Goal: Information Seeking & Learning: Learn about a topic

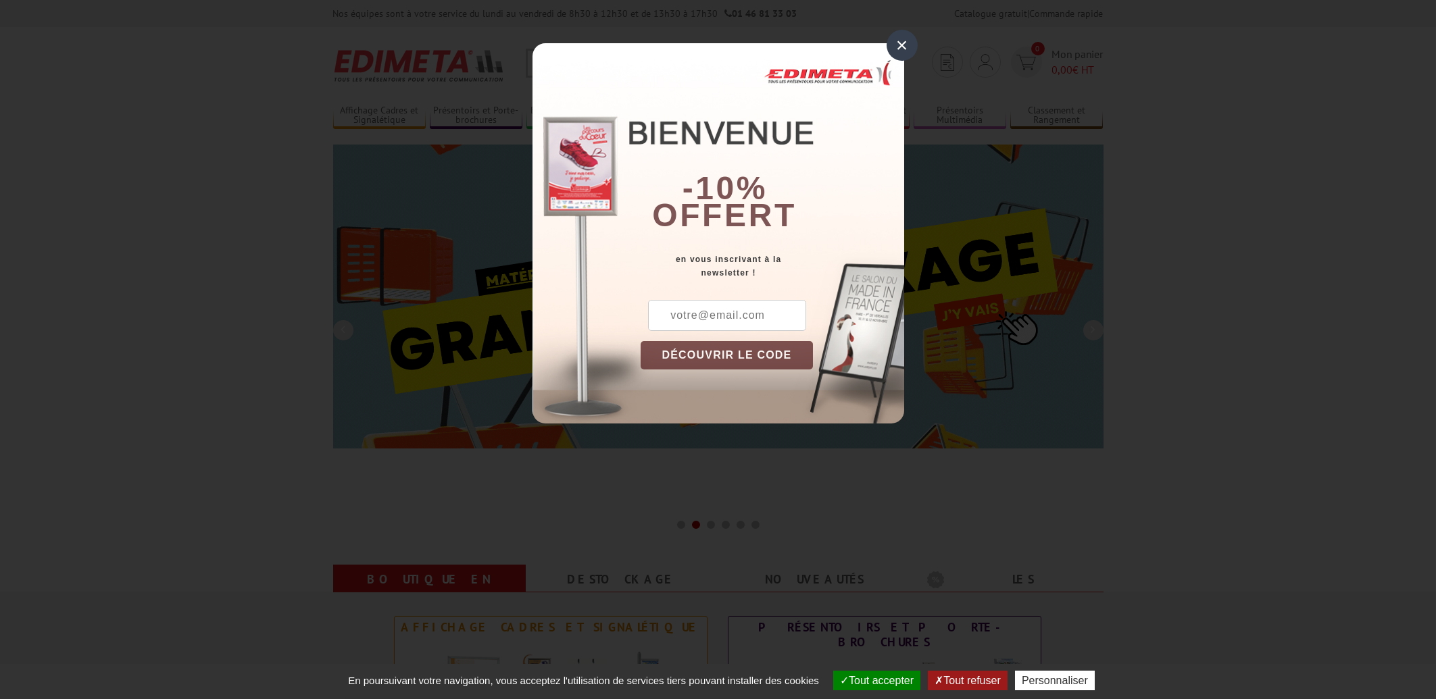
click at [898, 47] on div "×" at bounding box center [902, 45] width 31 height 31
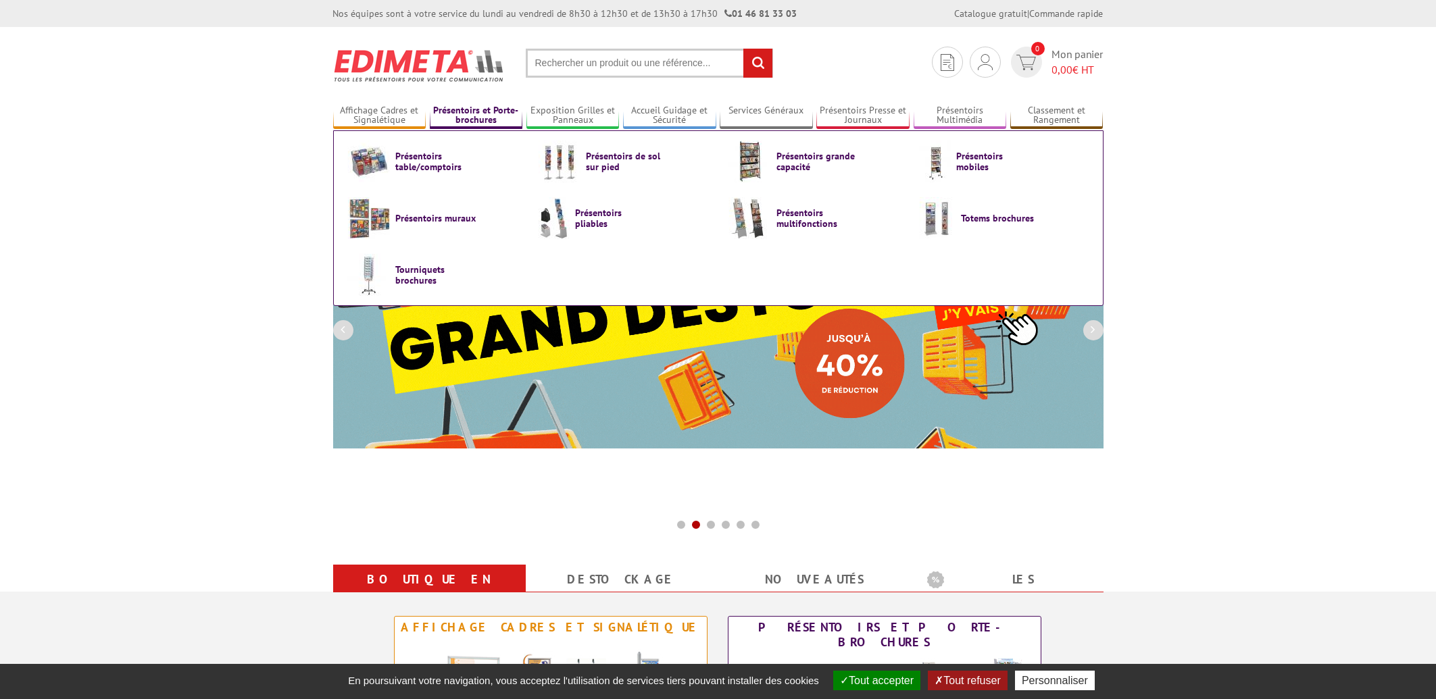
click at [496, 109] on link "Présentoirs et Porte-brochures" at bounding box center [476, 116] width 93 height 22
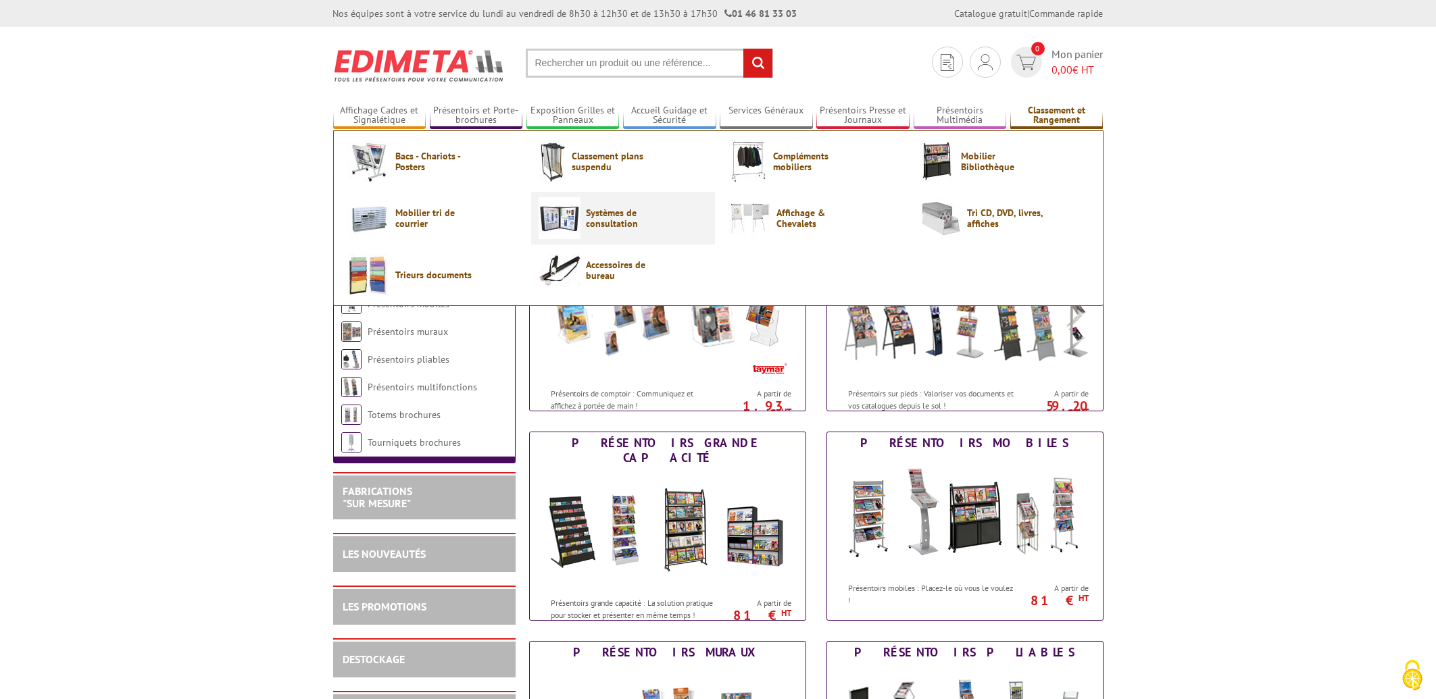
click at [632, 220] on span "Systèmes de consultation" at bounding box center [627, 218] width 81 height 22
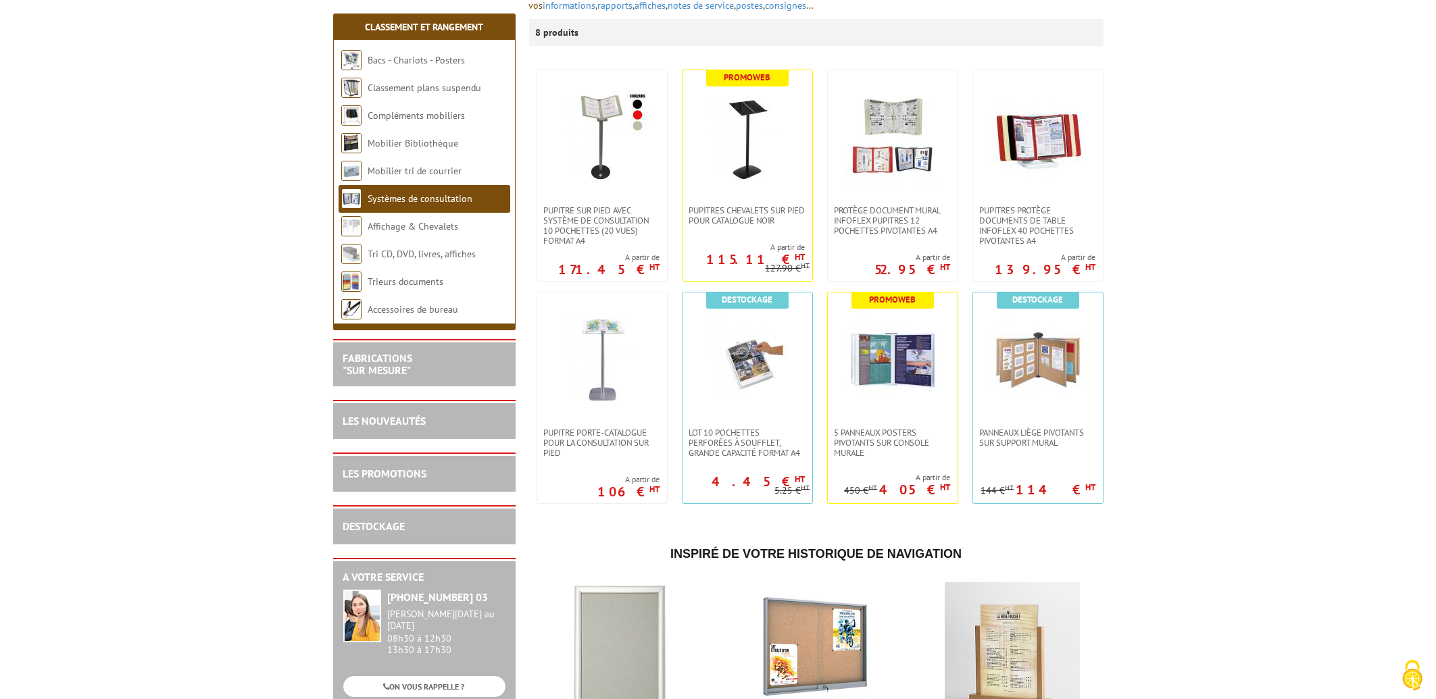
scroll to position [145, 0]
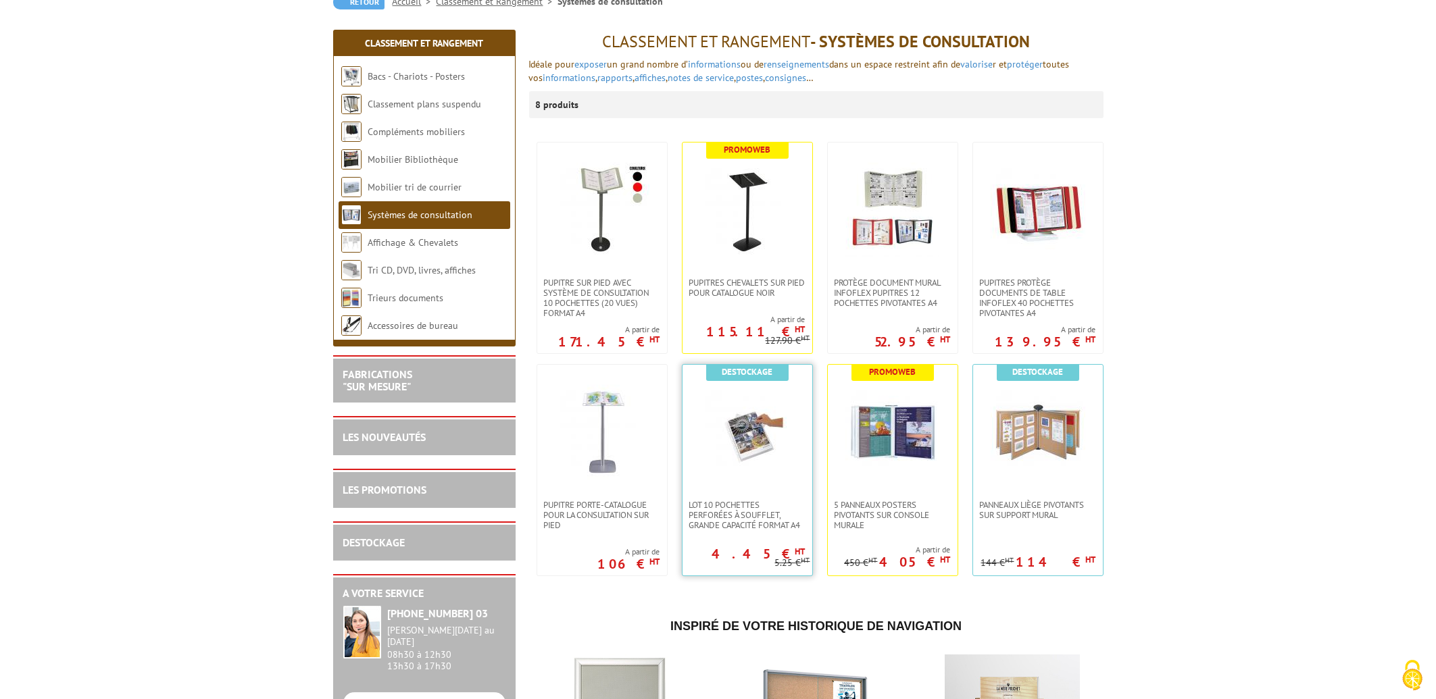
click at [758, 447] on img at bounding box center [747, 432] width 95 height 95
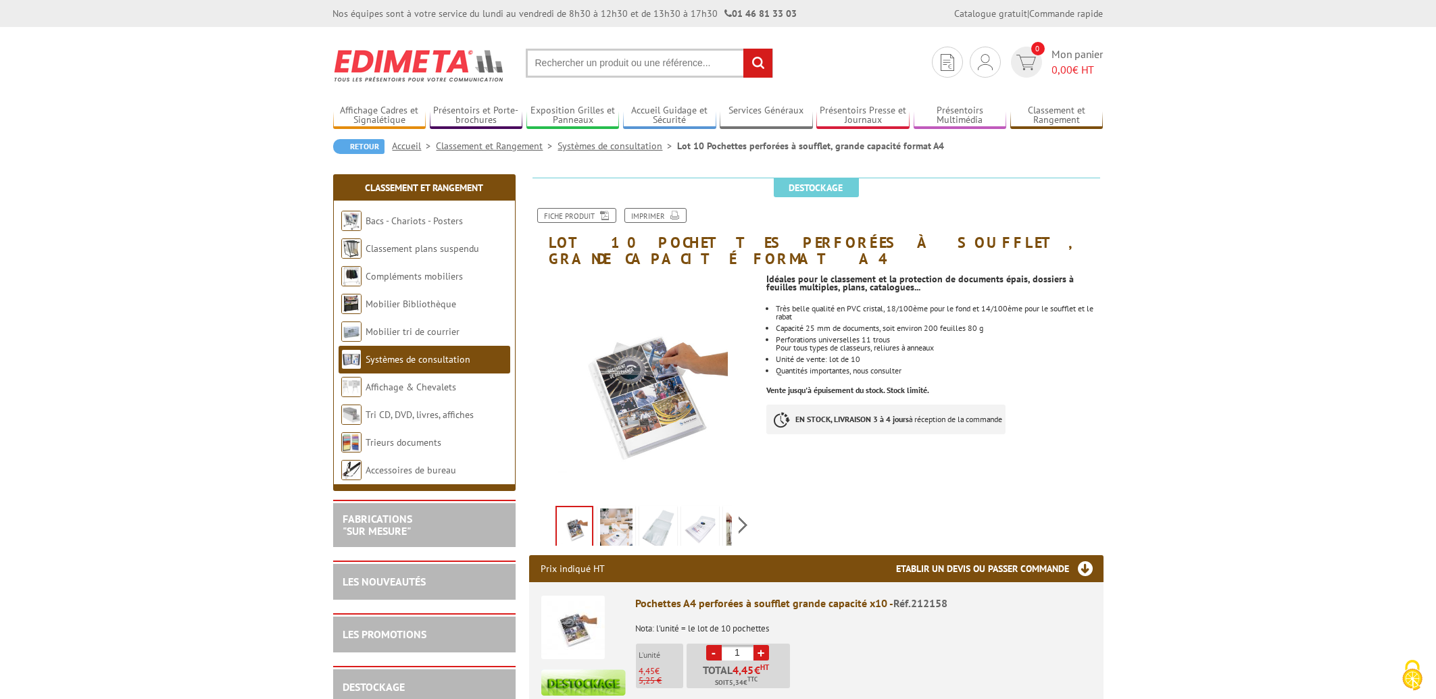
click at [633, 142] on link "Systèmes de consultation" at bounding box center [618, 146] width 120 height 12
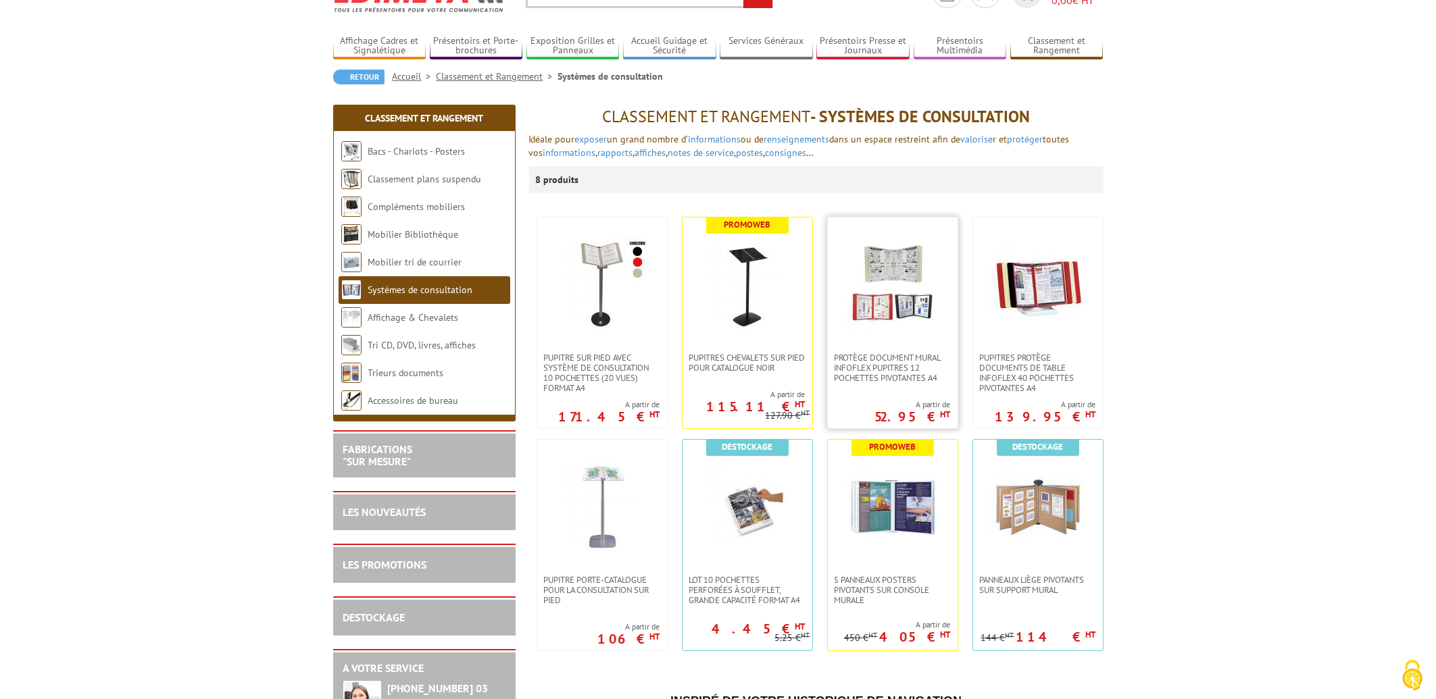
scroll to position [72, 0]
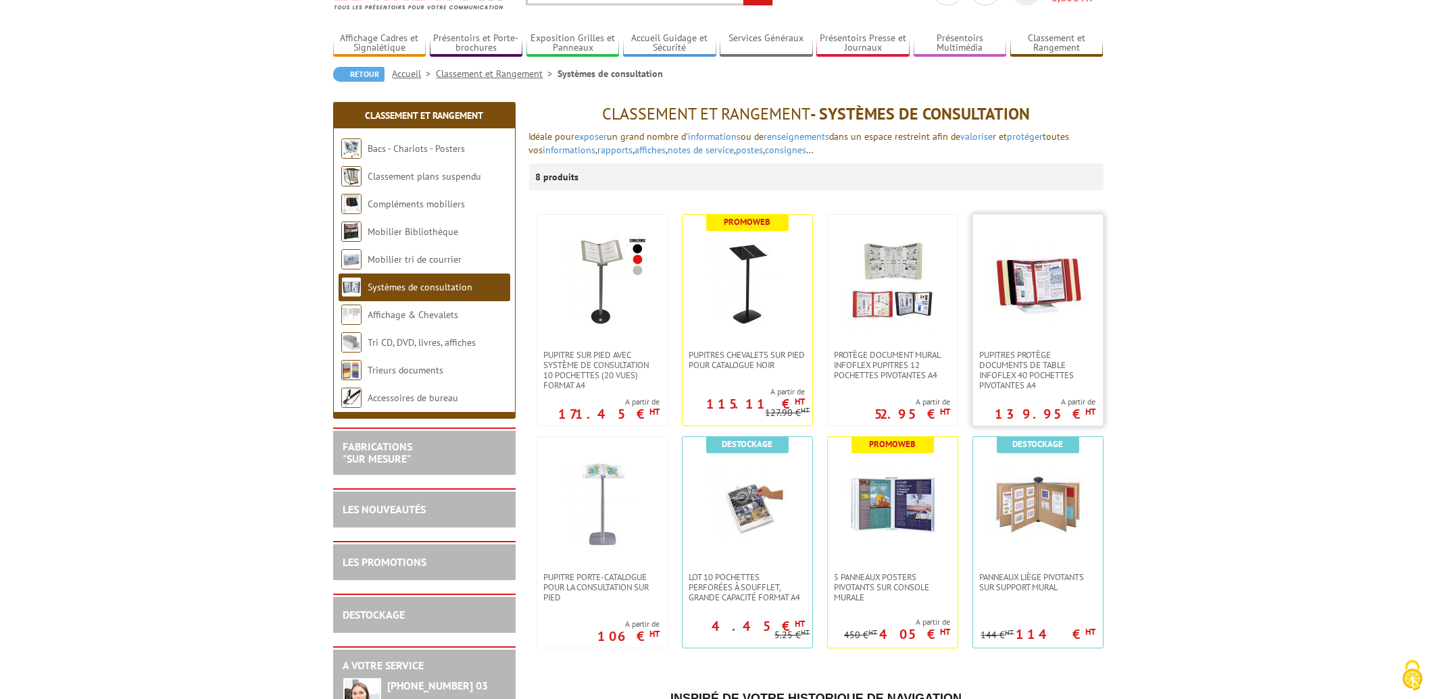
click at [1035, 303] on img at bounding box center [1038, 282] width 95 height 95
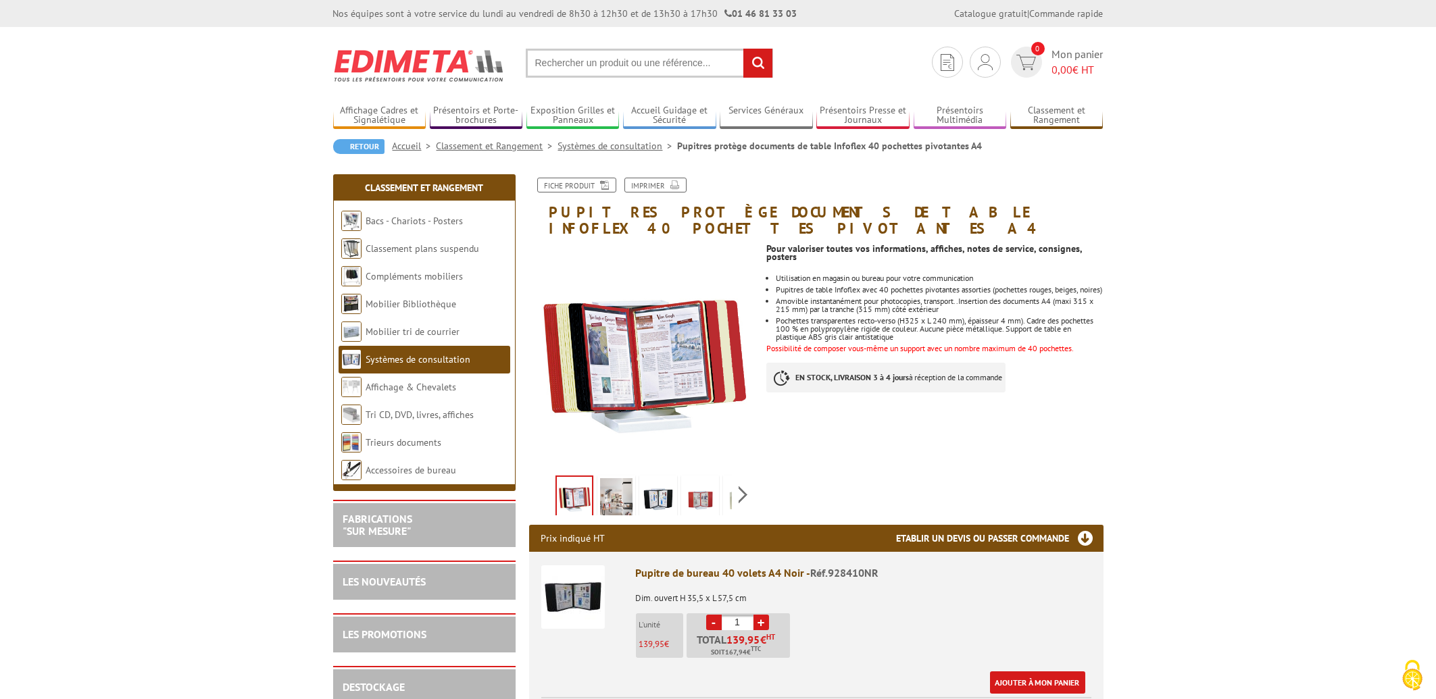
click at [661, 480] on img at bounding box center [658, 499] width 32 height 42
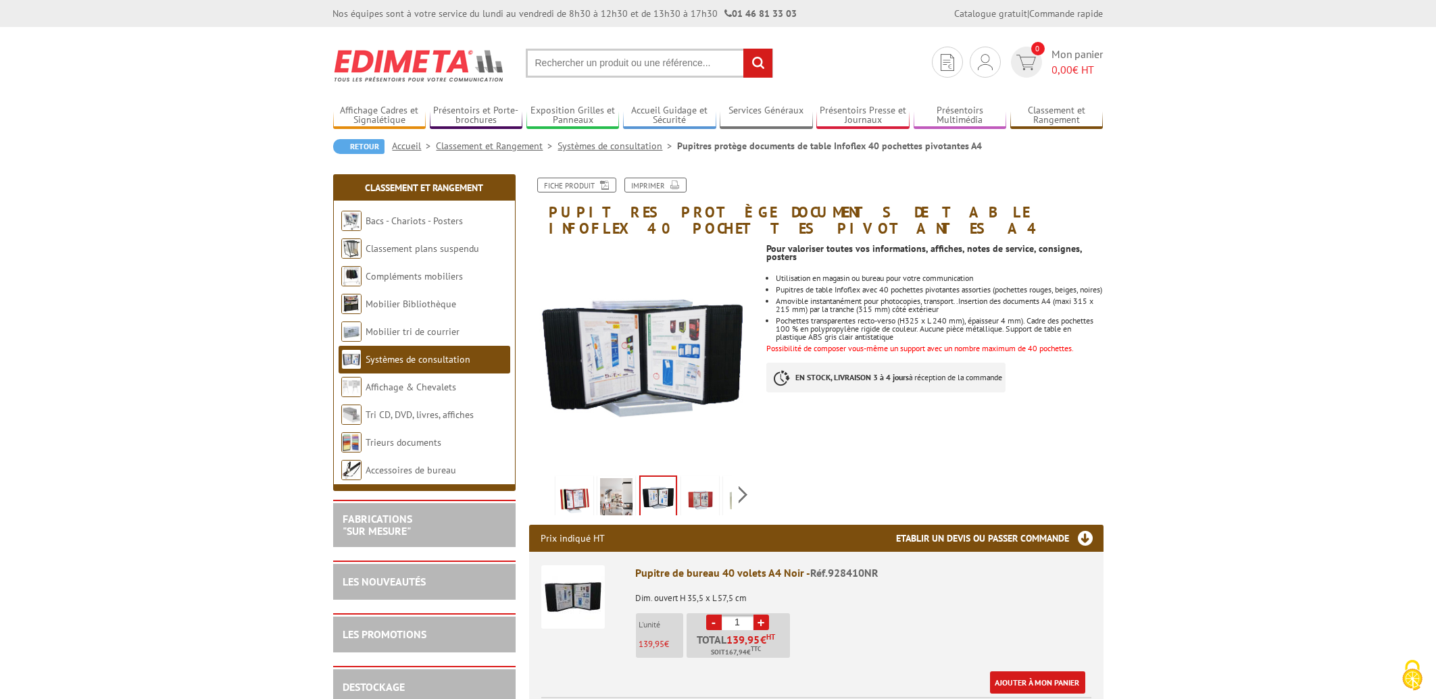
click at [691, 483] on img at bounding box center [700, 499] width 32 height 42
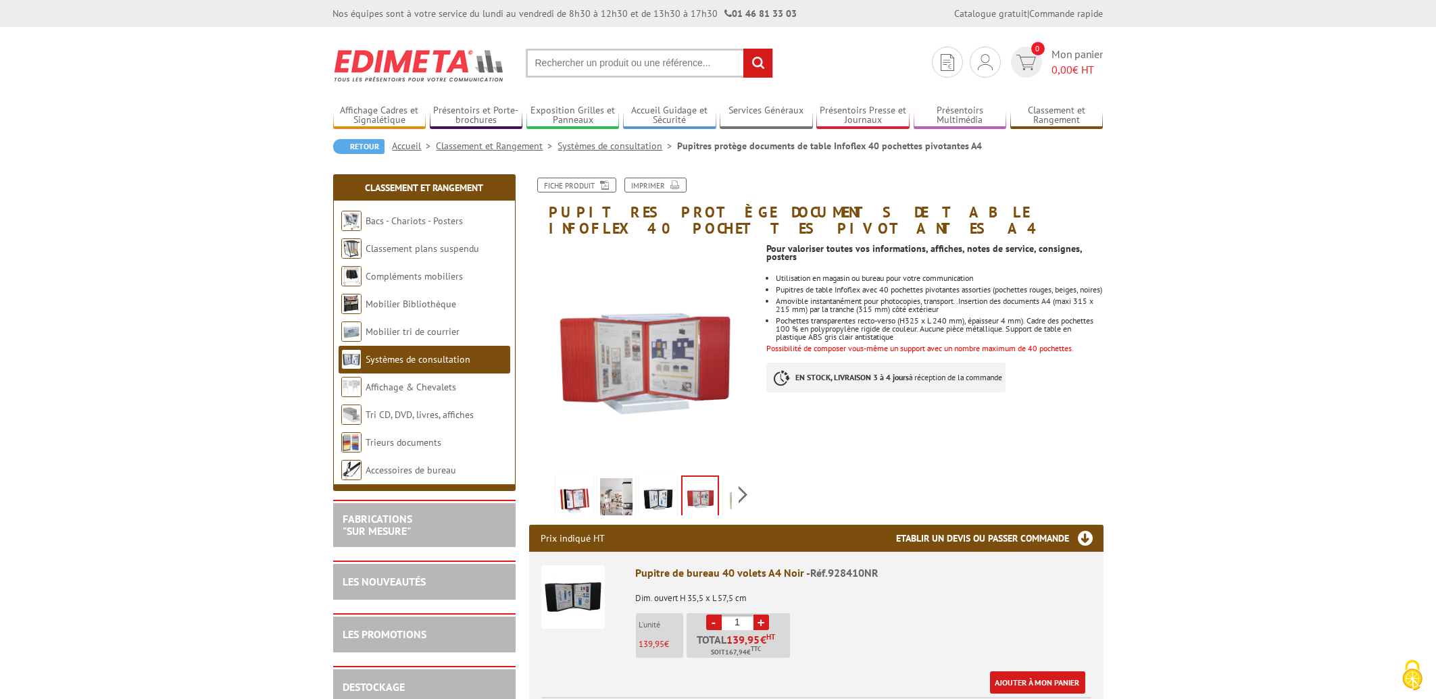
click at [731, 484] on img at bounding box center [742, 499] width 32 height 42
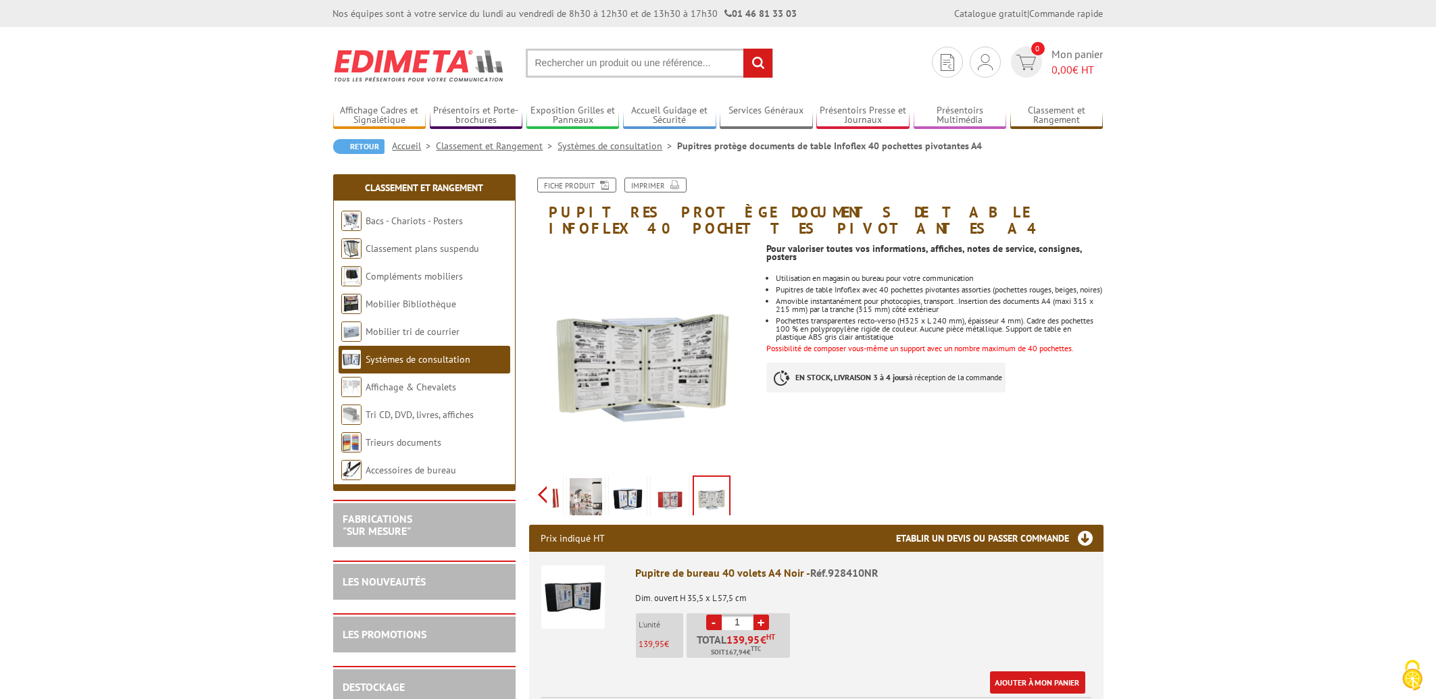
click at [548, 479] on div "Previous Next" at bounding box center [643, 494] width 228 height 47
click at [547, 479] on div "Previous Next" at bounding box center [643, 494] width 228 height 47
click at [568, 481] on img at bounding box center [574, 499] width 32 height 42
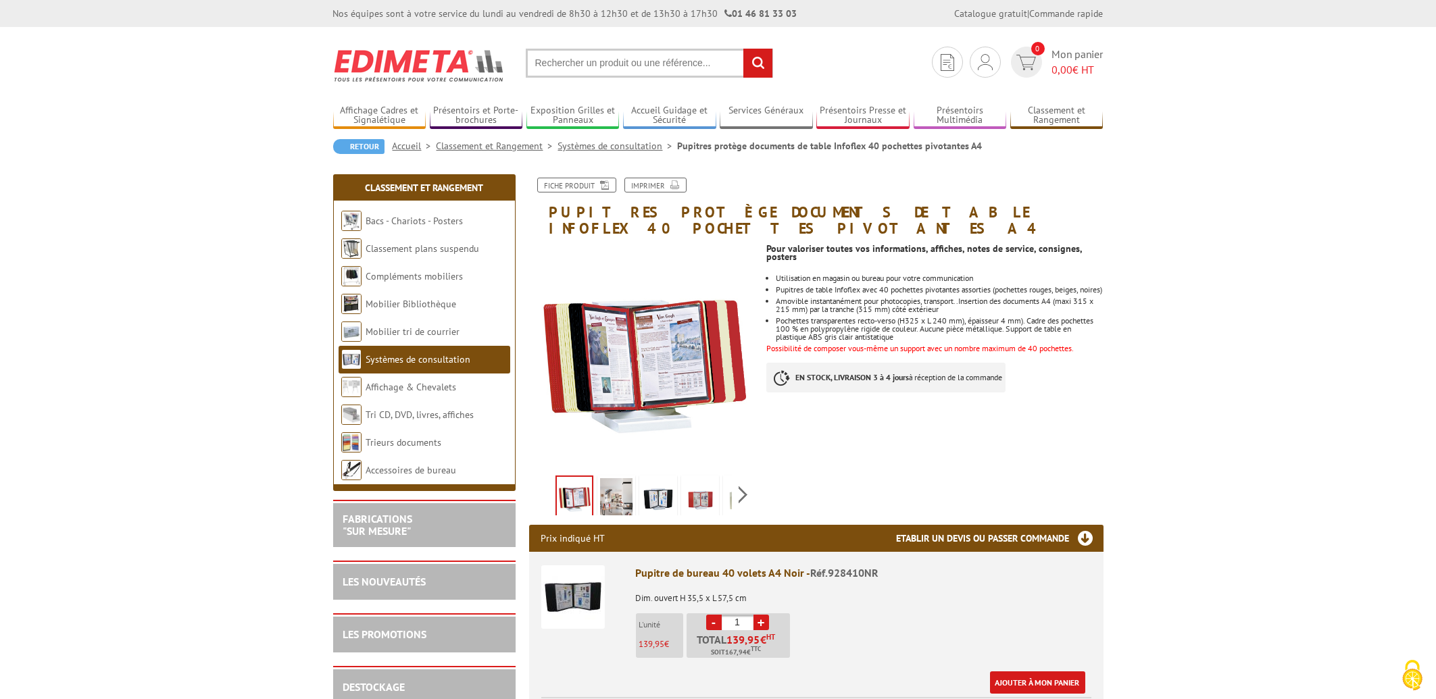
click at [638, 141] on link "Systèmes de consultation" at bounding box center [618, 146] width 120 height 12
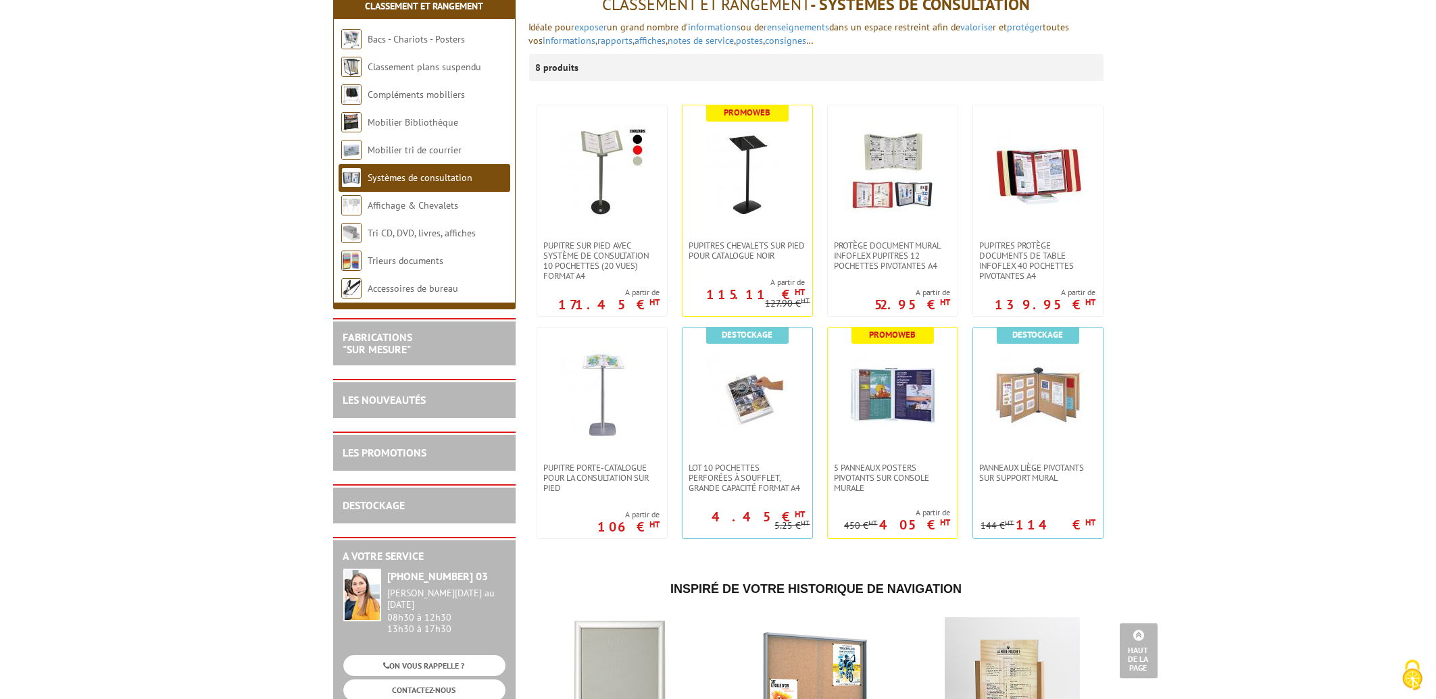
scroll to position [145, 0]
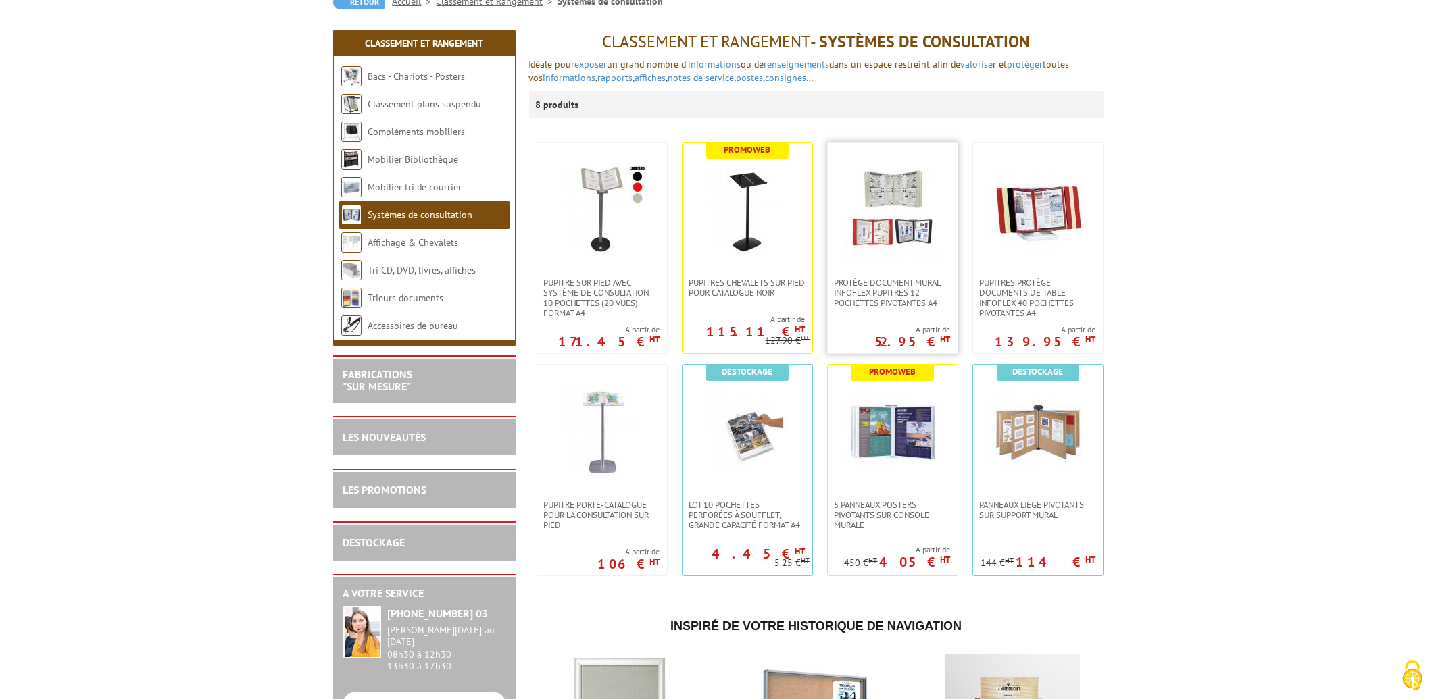
click at [905, 234] on img at bounding box center [892, 210] width 93 height 95
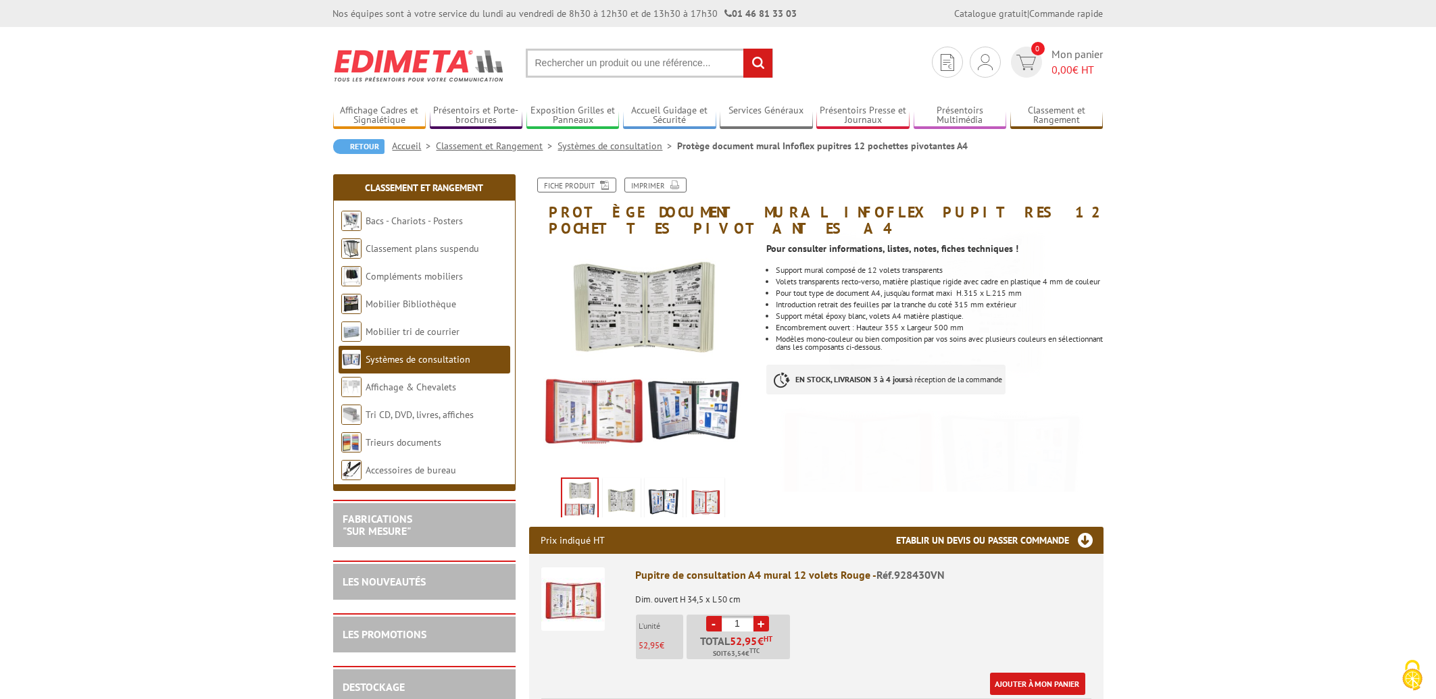
click at [623, 148] on link "Systèmes de consultation" at bounding box center [618, 146] width 120 height 12
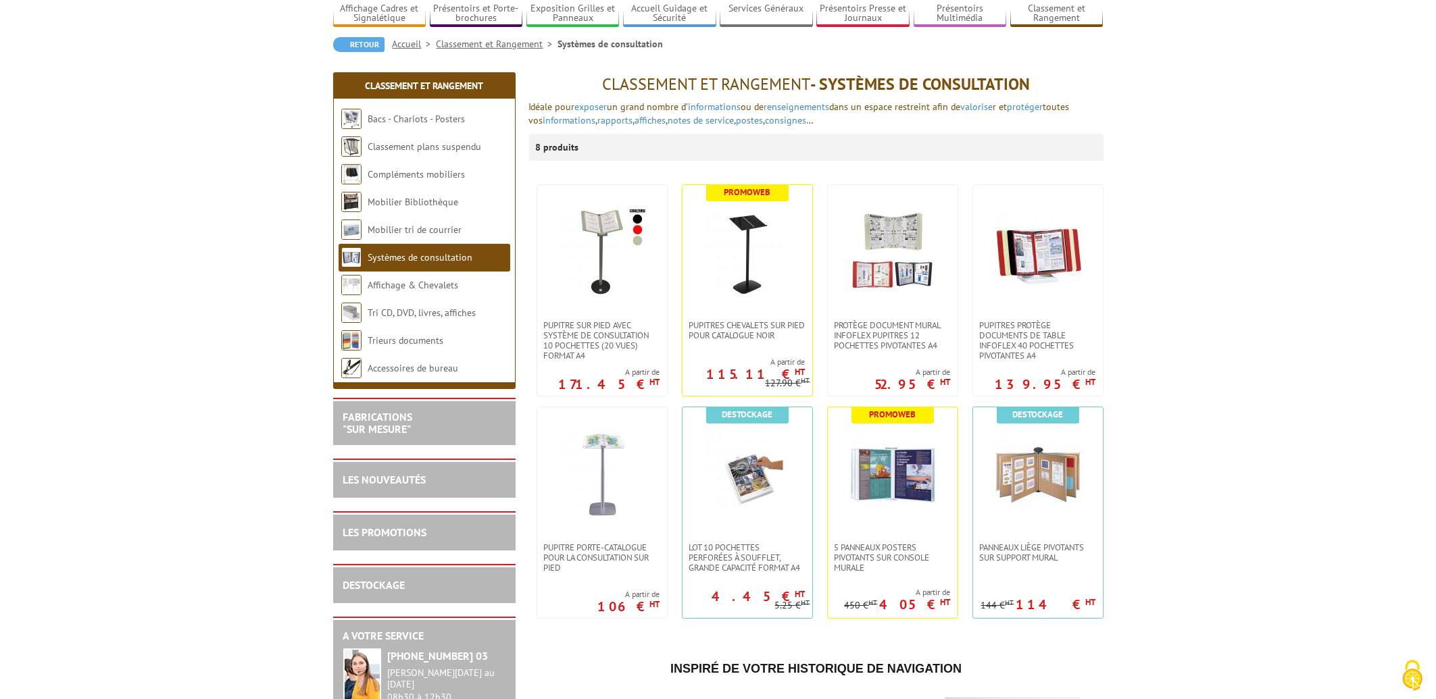
scroll to position [72, 0]
